Goal: Navigation & Orientation: Find specific page/section

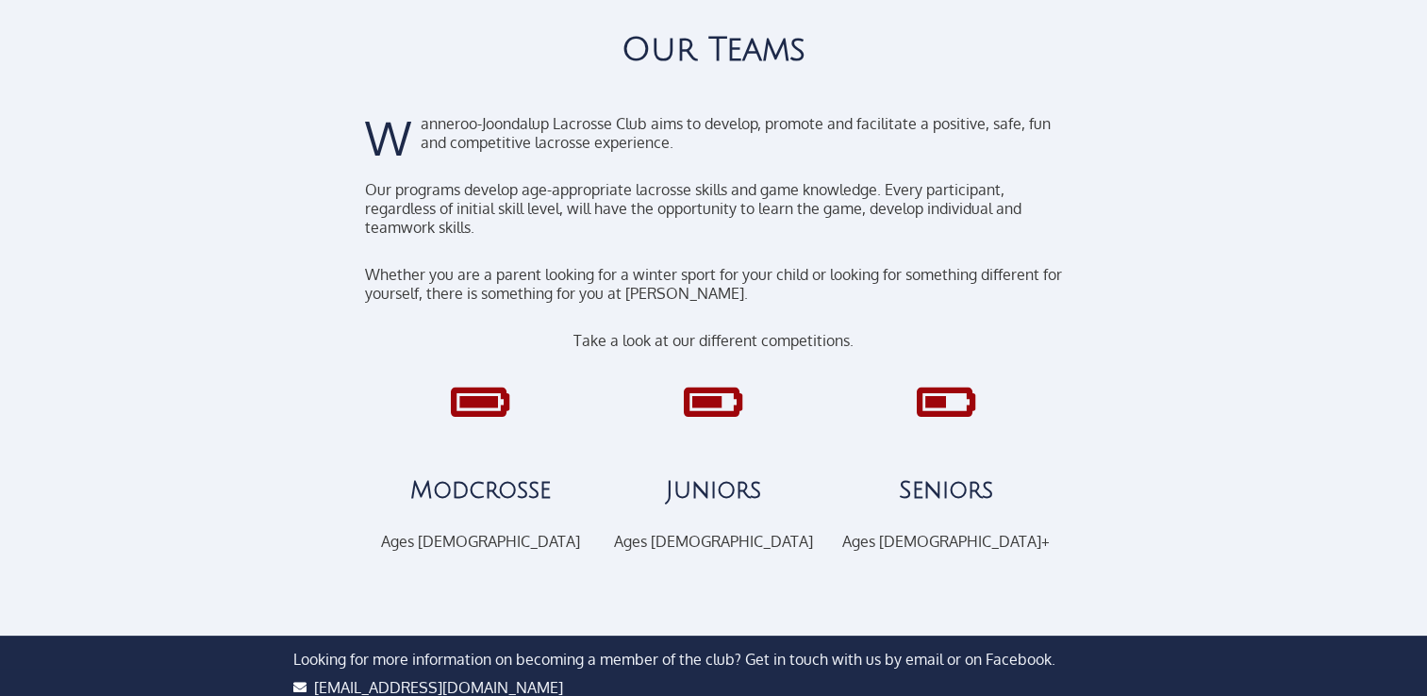
scroll to position [189, 0]
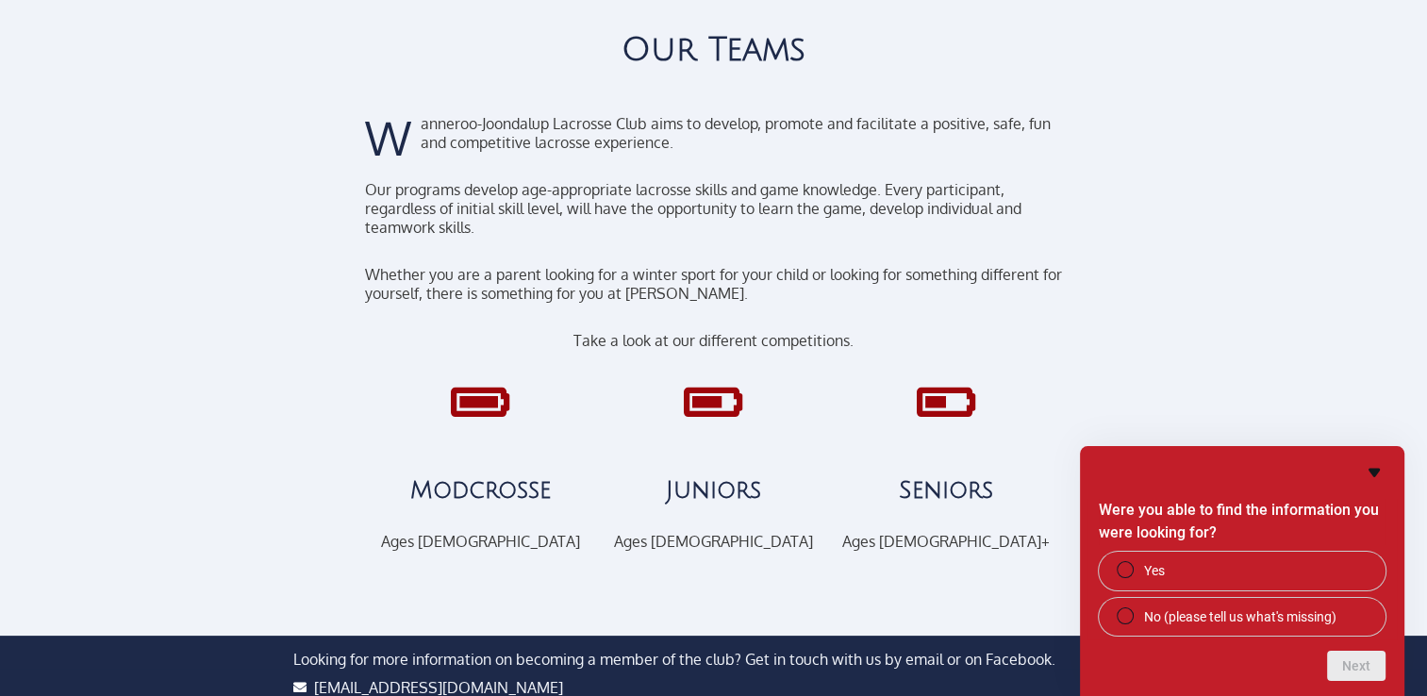
click at [1242, 296] on div at bounding box center [1160, 264] width 179 height 611
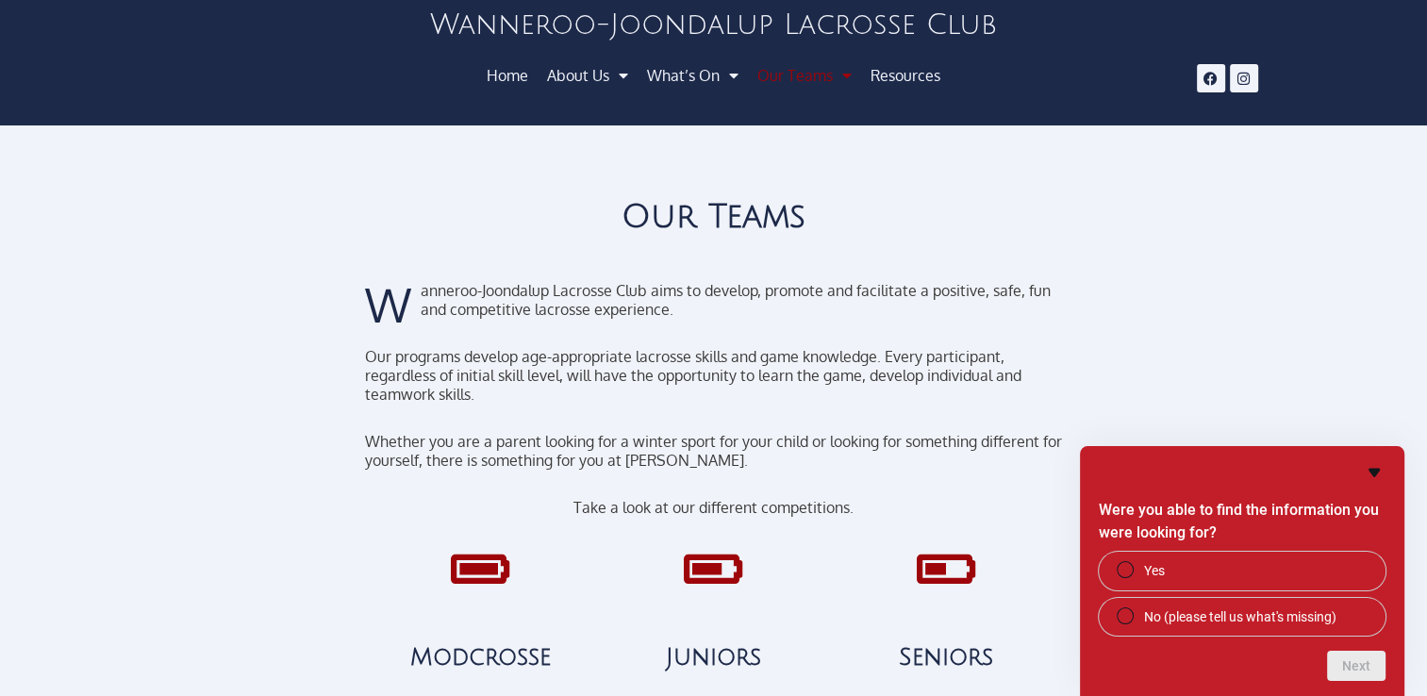
scroll to position [0, 0]
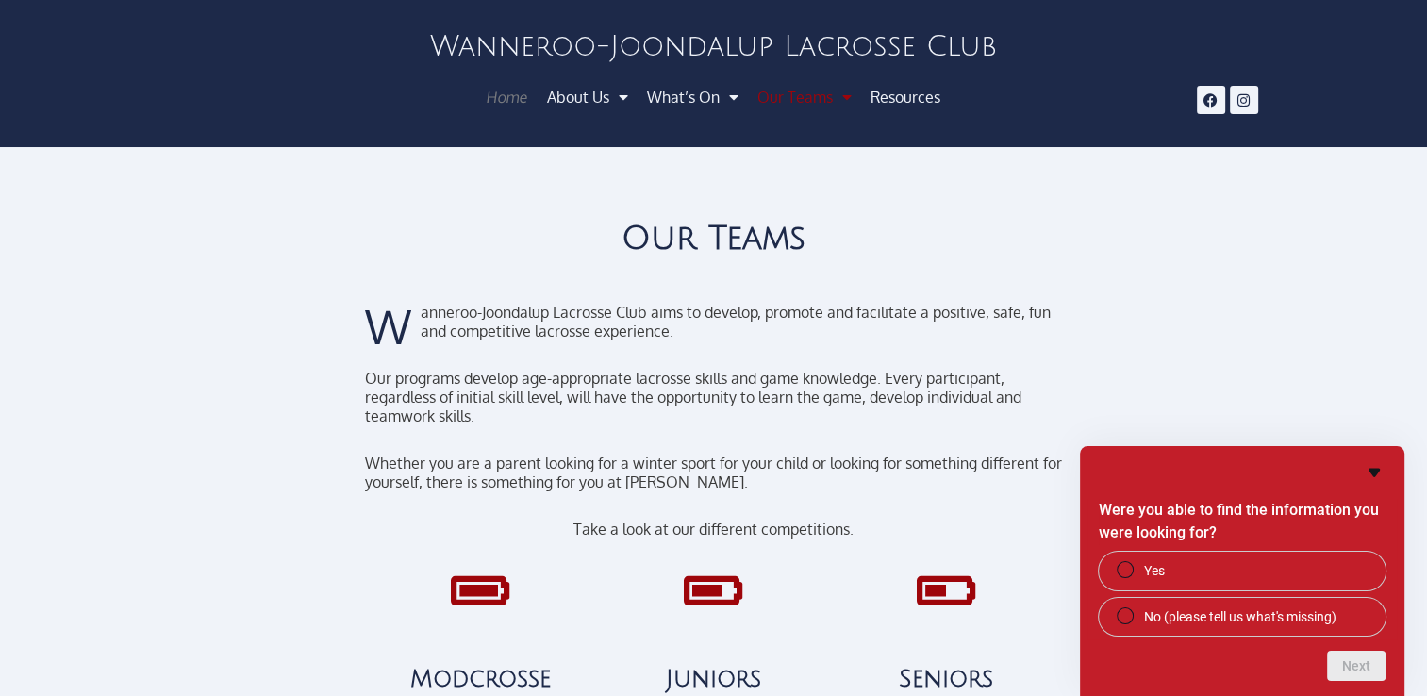
click at [501, 96] on link "Home" at bounding box center [506, 97] width 65 height 34
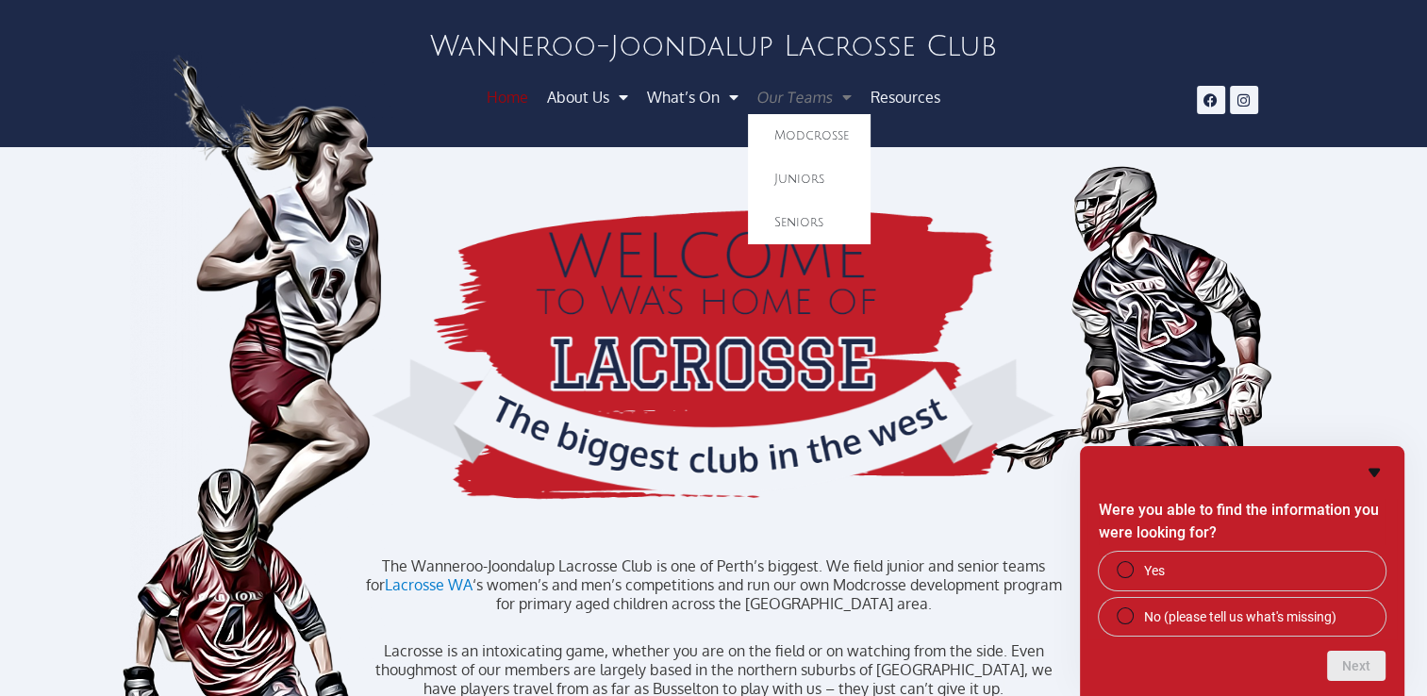
click at [841, 99] on span "Menu" at bounding box center [842, 97] width 24 height 34
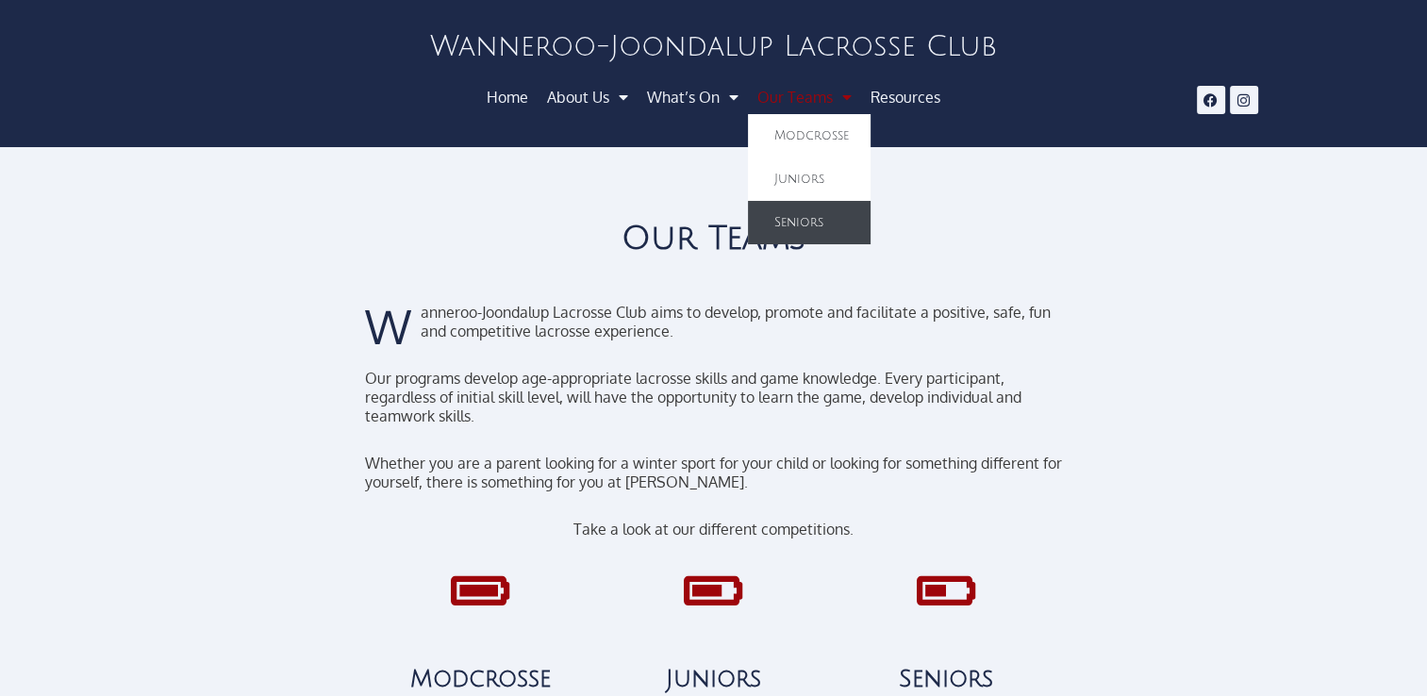
click at [811, 221] on link "Seniors" at bounding box center [809, 222] width 123 height 43
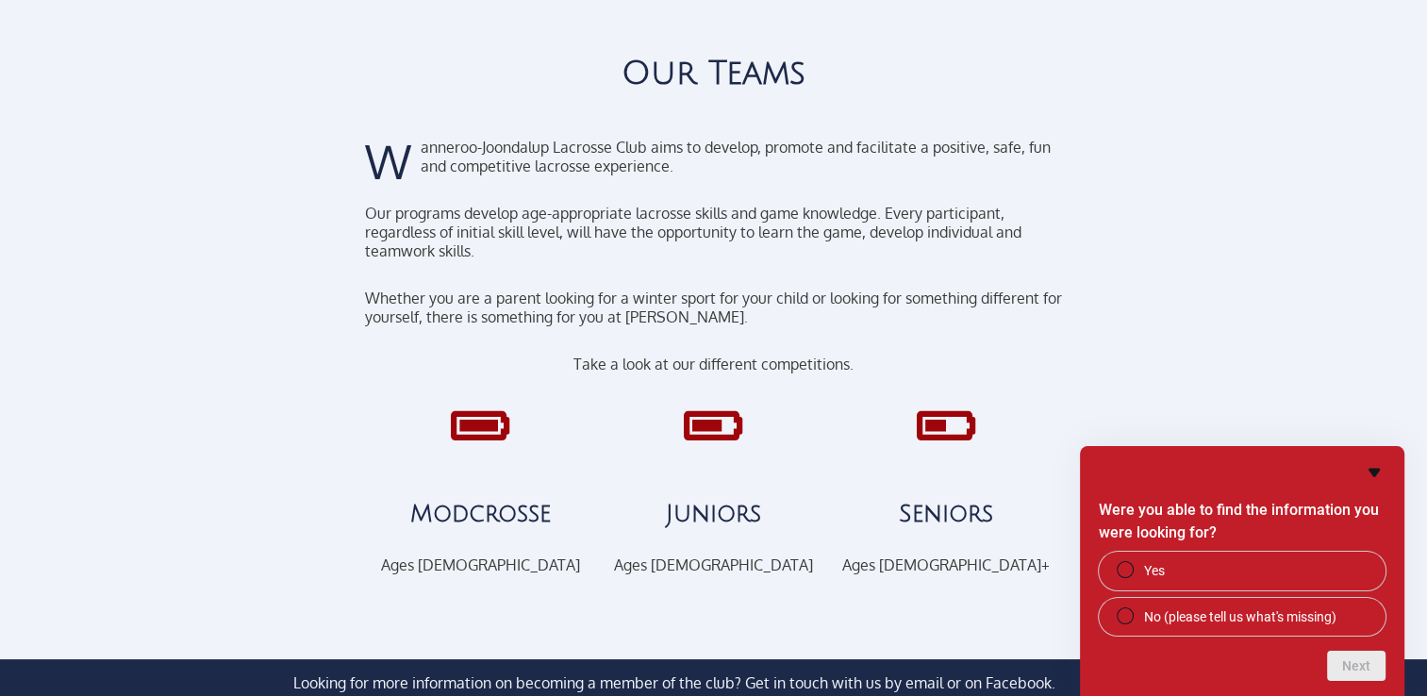
scroll to position [189, 0]
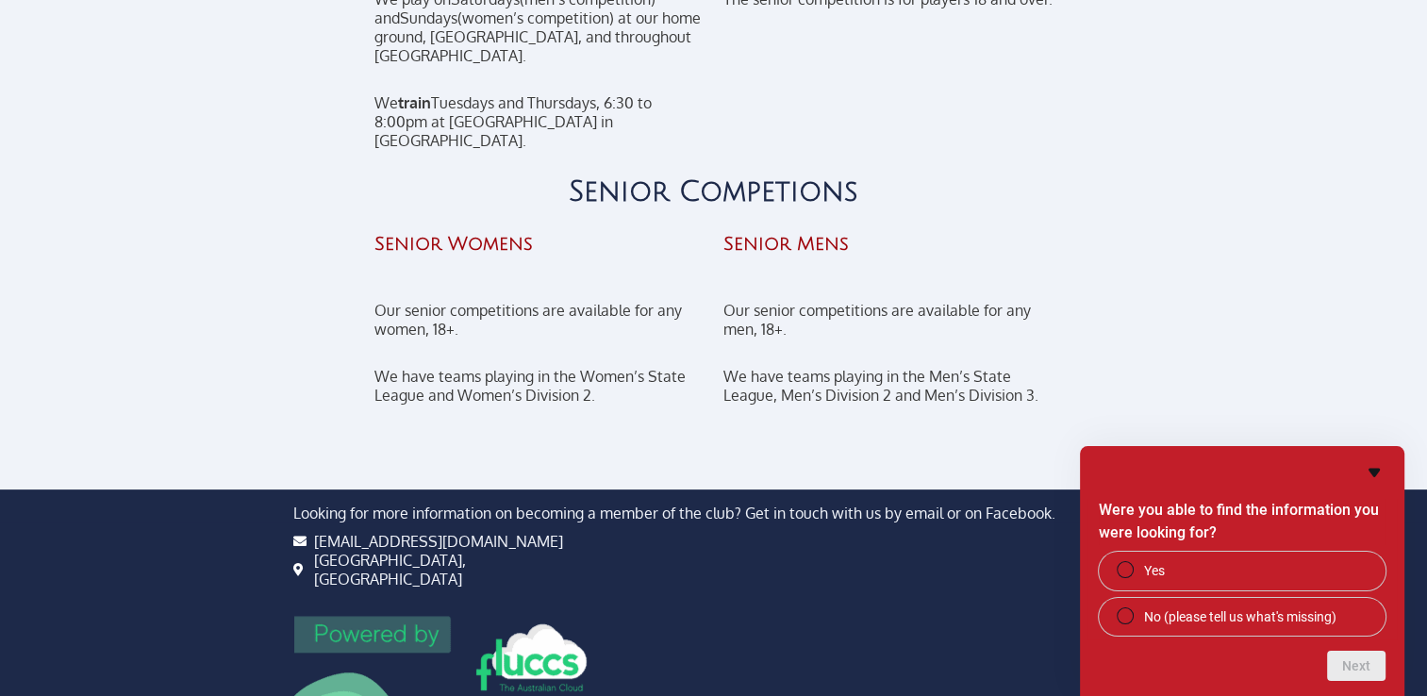
scroll to position [471, 0]
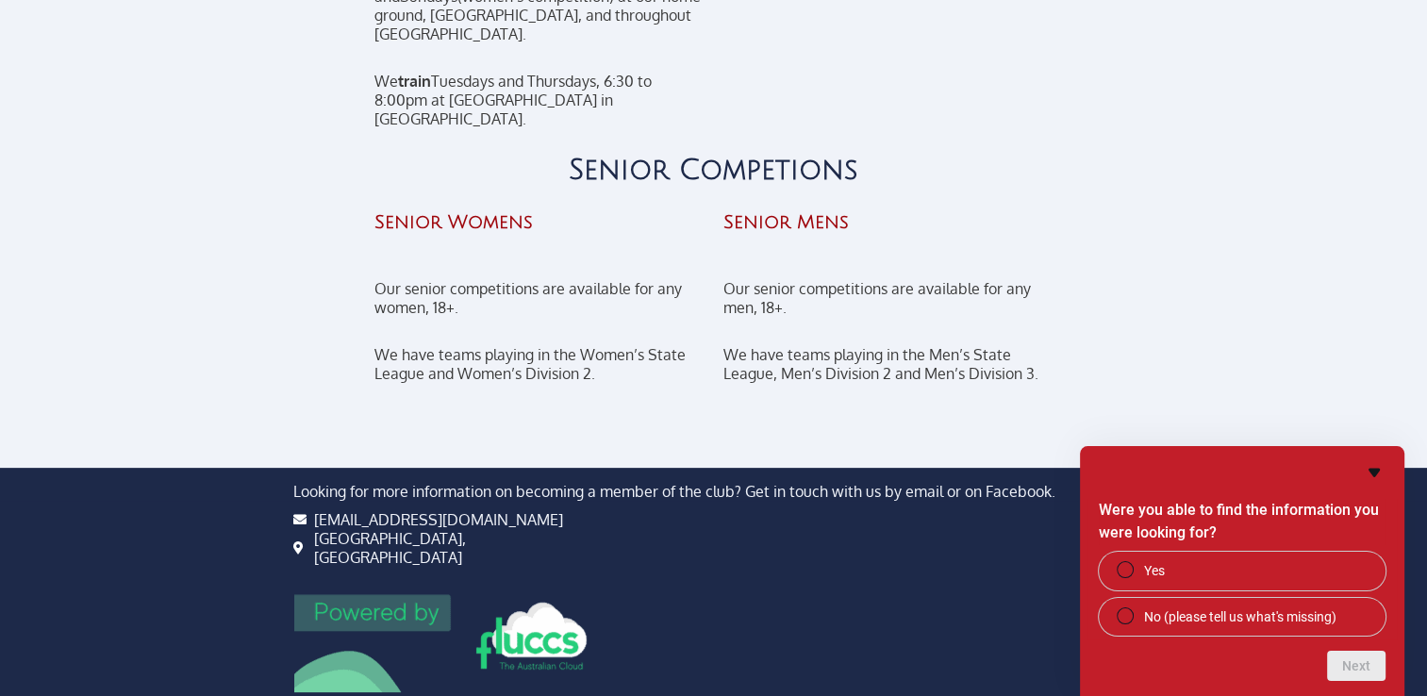
click at [796, 213] on h4 "Senior Mens" at bounding box center [887, 222] width 330 height 19
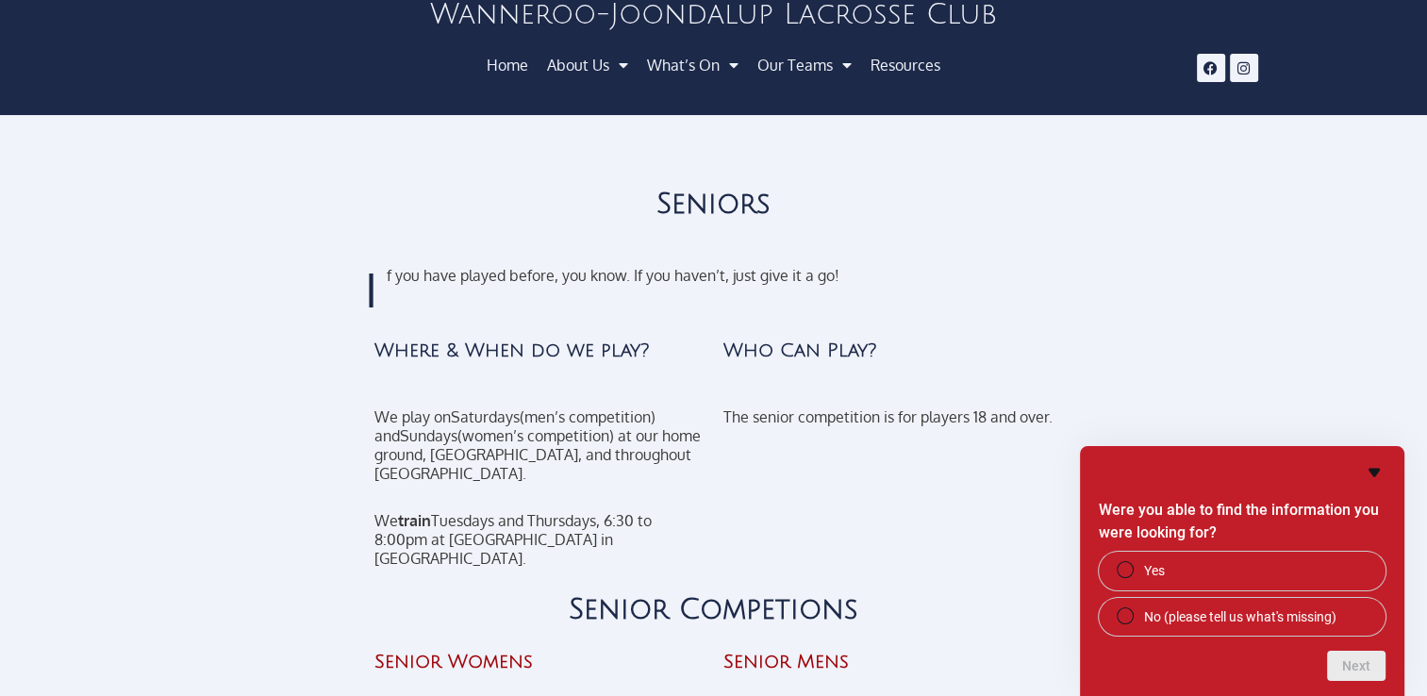
scroll to position [0, 0]
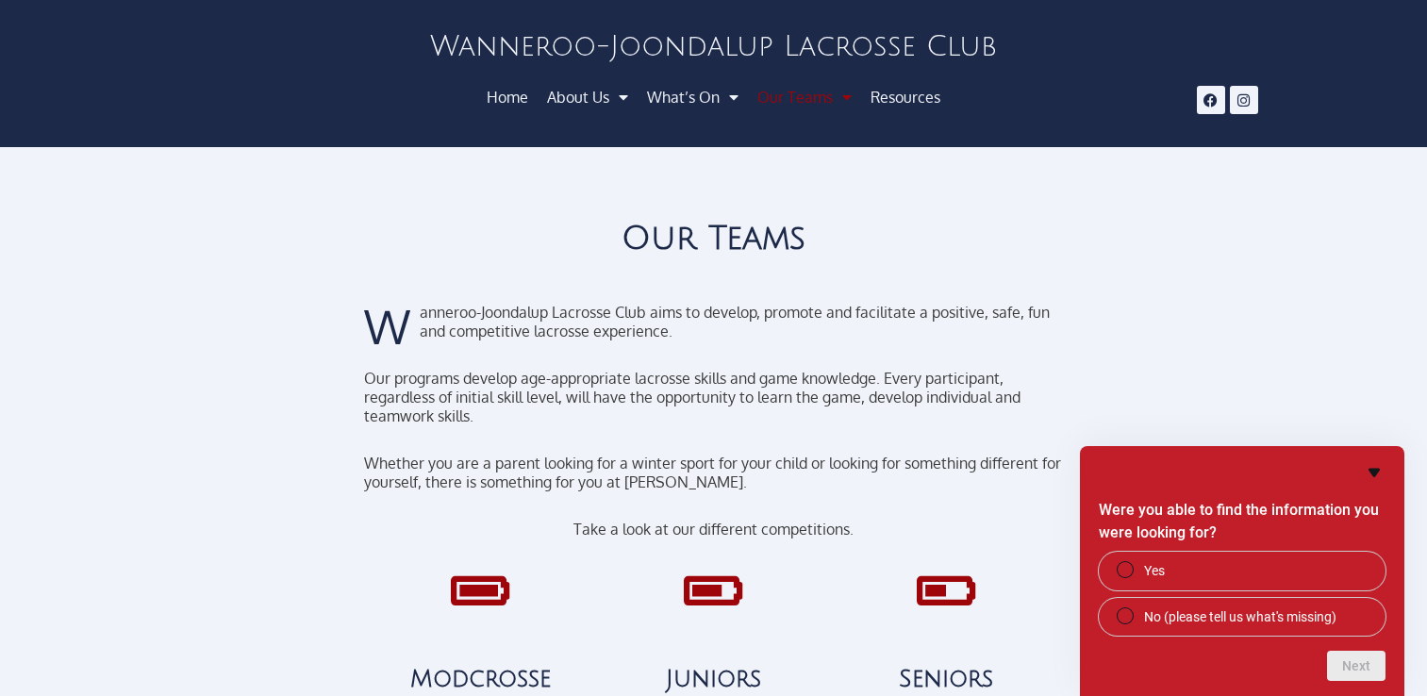
scroll to position [189, 0]
